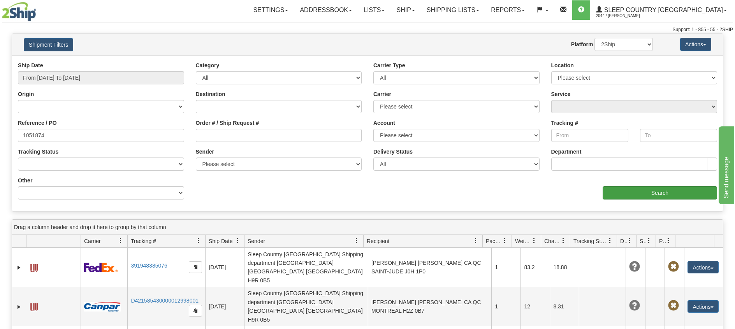
type input "1051874"
click at [643, 195] on input "Search" at bounding box center [660, 192] width 114 height 13
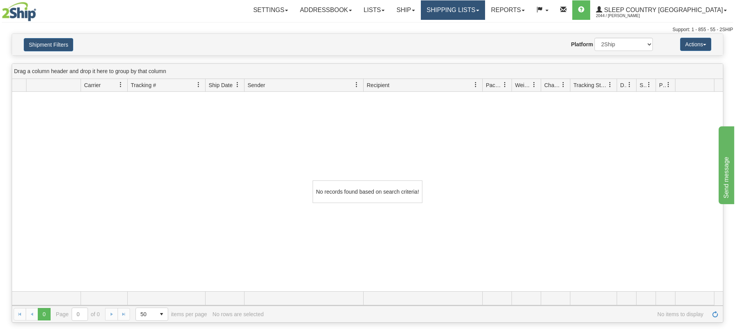
click at [481, 8] on link "Shipping lists" at bounding box center [453, 9] width 64 height 19
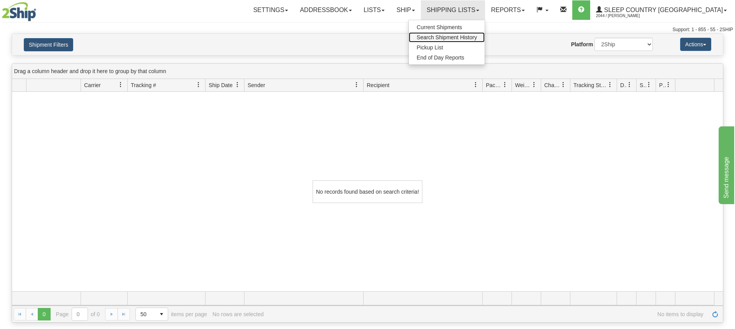
click at [476, 34] on span "Search Shipment History" at bounding box center [446, 37] width 60 height 6
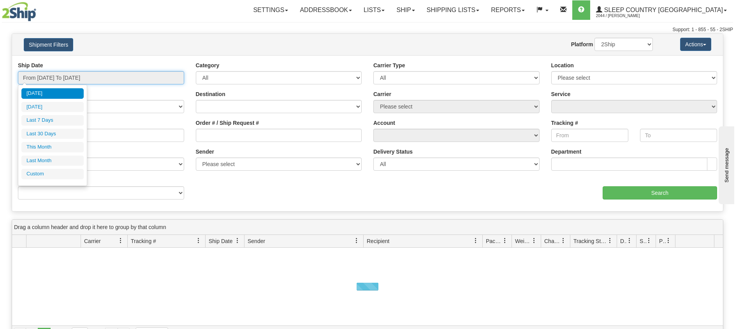
click at [89, 76] on input "From [DATE] To [DATE]" at bounding box center [101, 77] width 166 height 13
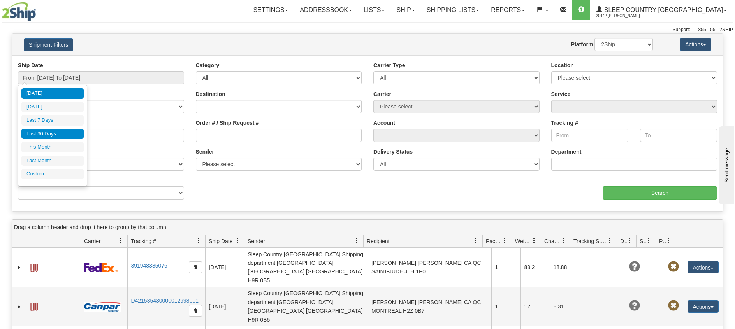
click at [49, 133] on li "Last 30 Days" at bounding box center [52, 134] width 62 height 11
type input "From [DATE] To [DATE]"
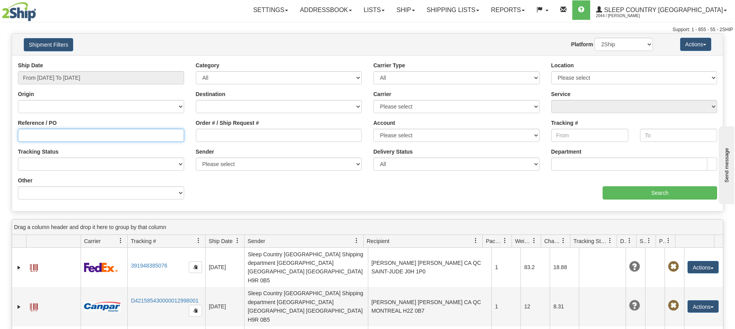
click at [55, 135] on input "Reference / PO" at bounding box center [101, 135] width 166 height 13
paste input "1051874"
type input "1051874"
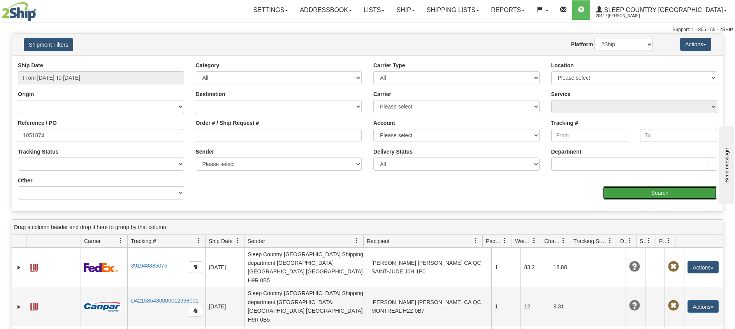
click at [664, 187] on input "Search" at bounding box center [660, 192] width 114 height 13
